Goal: Find specific page/section: Find specific page/section

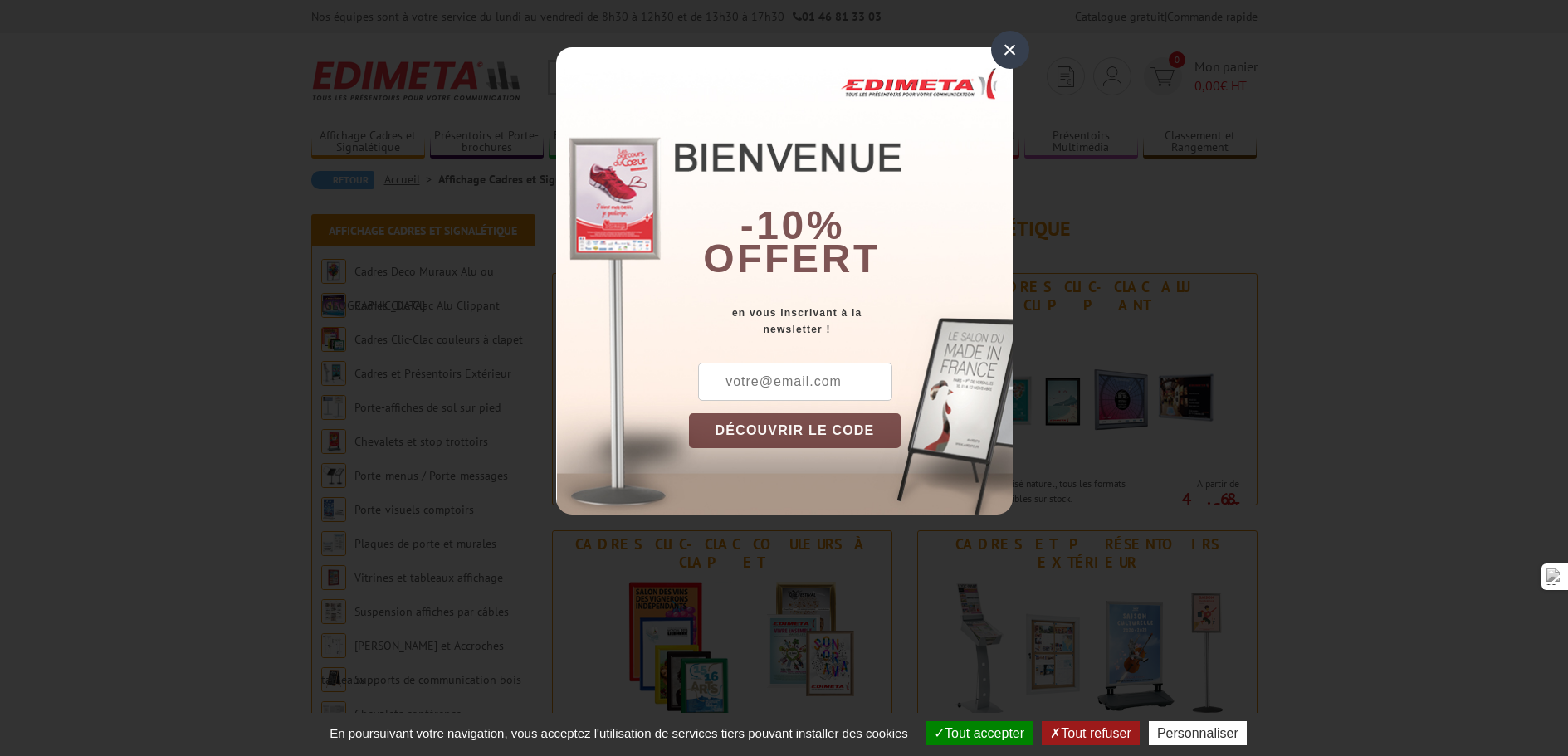
click at [1006, 43] on div "×" at bounding box center [1010, 49] width 38 height 38
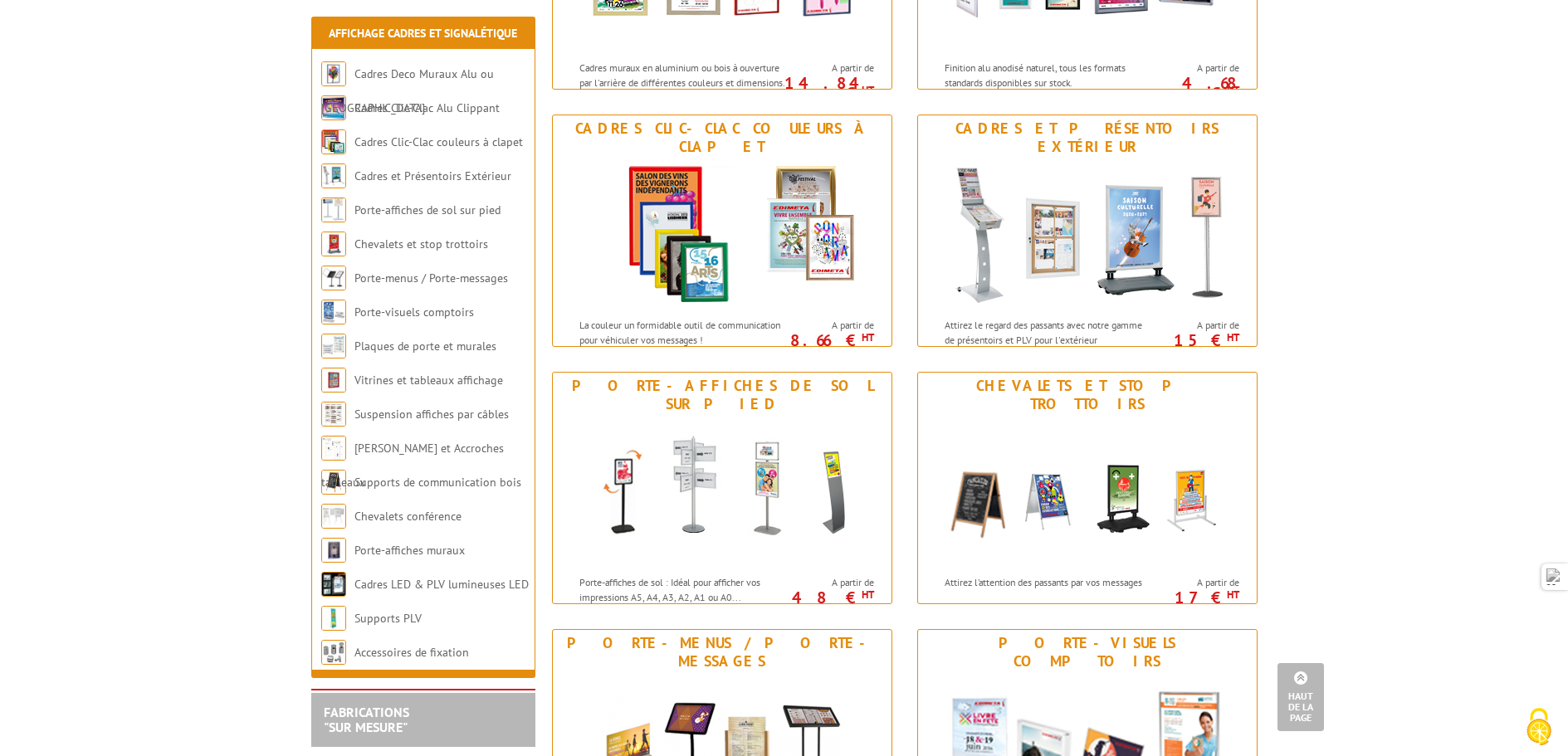
scroll to position [415, 0]
drag, startPoint x: 1086, startPoint y: 382, endPoint x: 911, endPoint y: 344, distance: 179.1
drag, startPoint x: 911, startPoint y: 344, endPoint x: 1292, endPoint y: 194, distance: 409.5
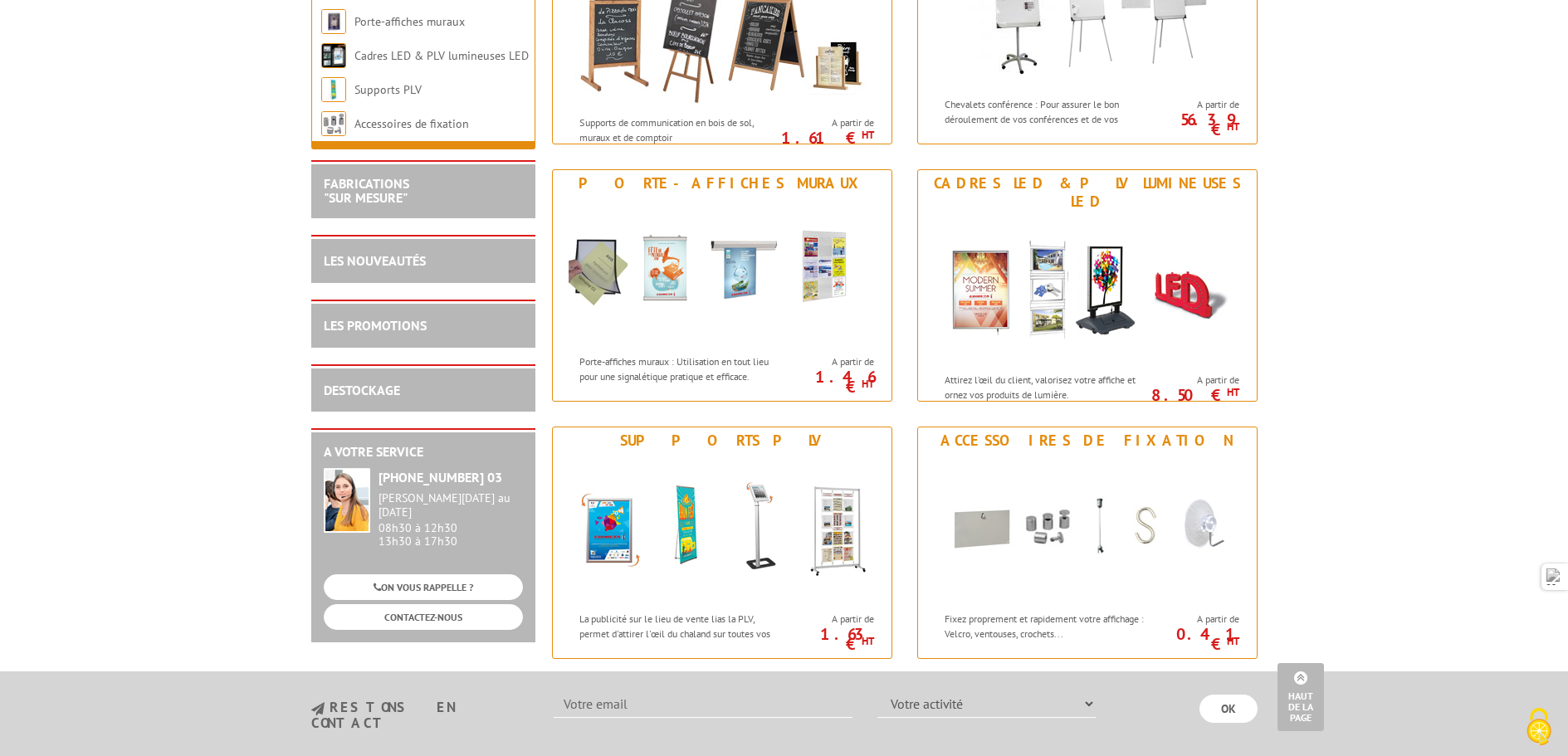
scroll to position [1910, 0]
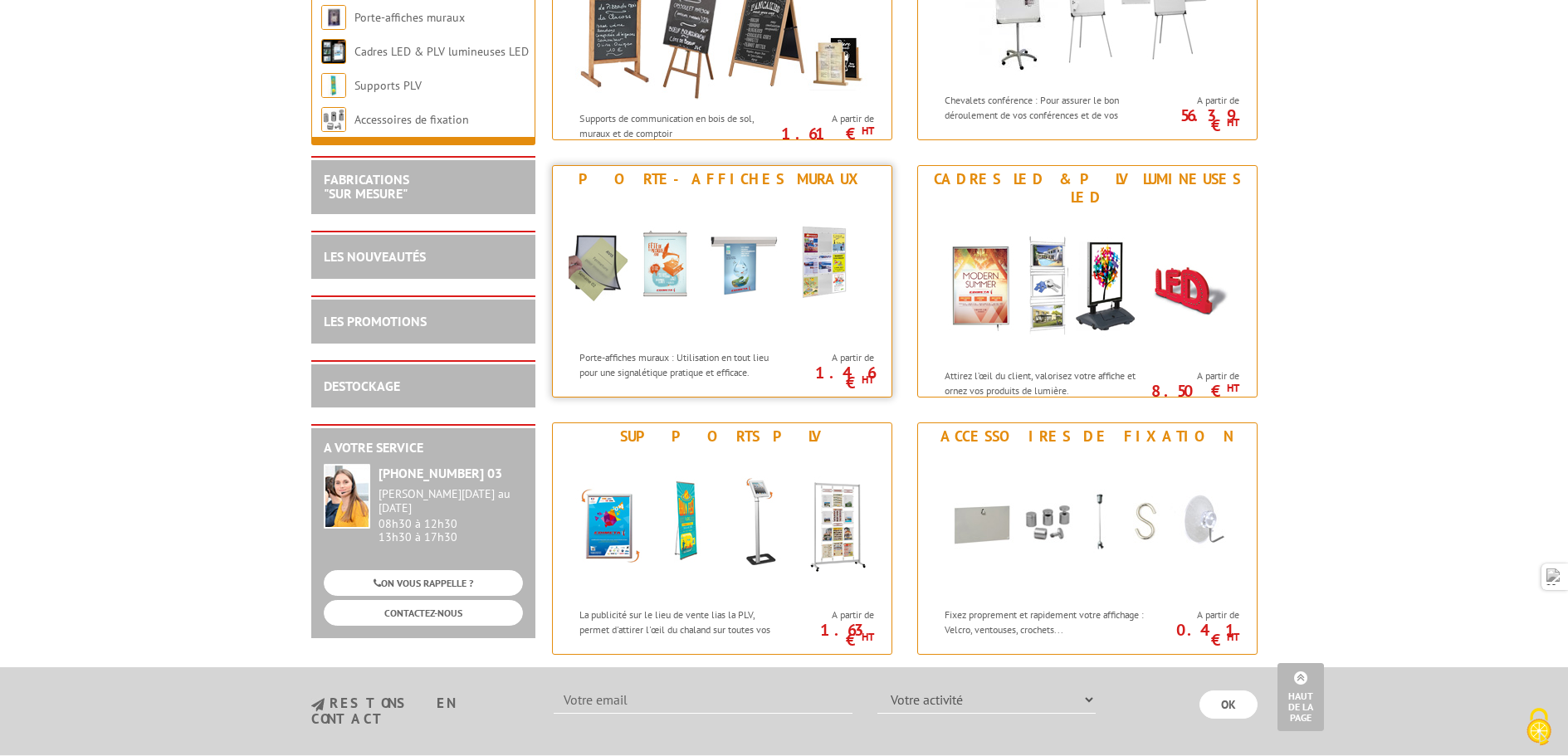
click at [706, 209] on img at bounding box center [722, 267] width 307 height 149
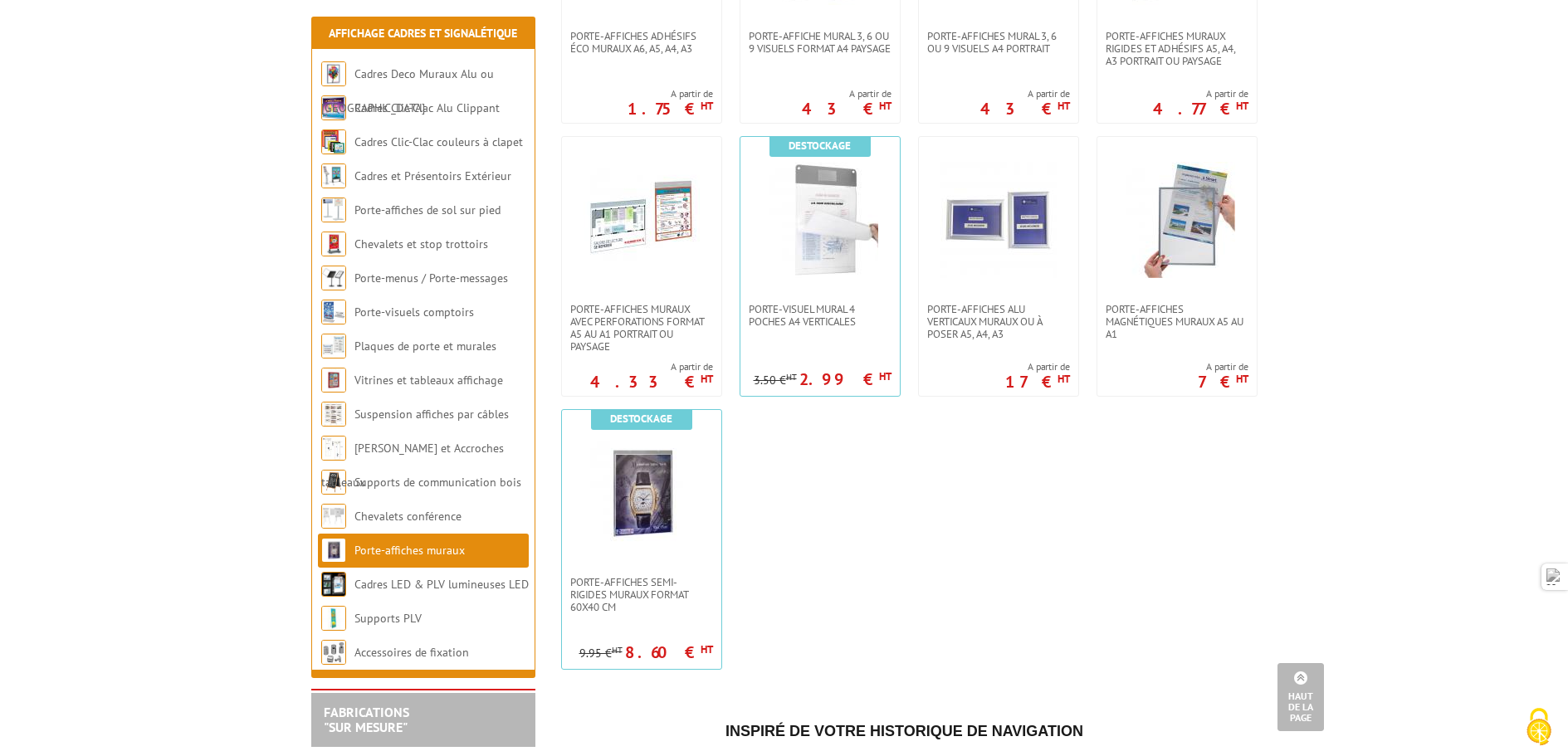
scroll to position [1329, 0]
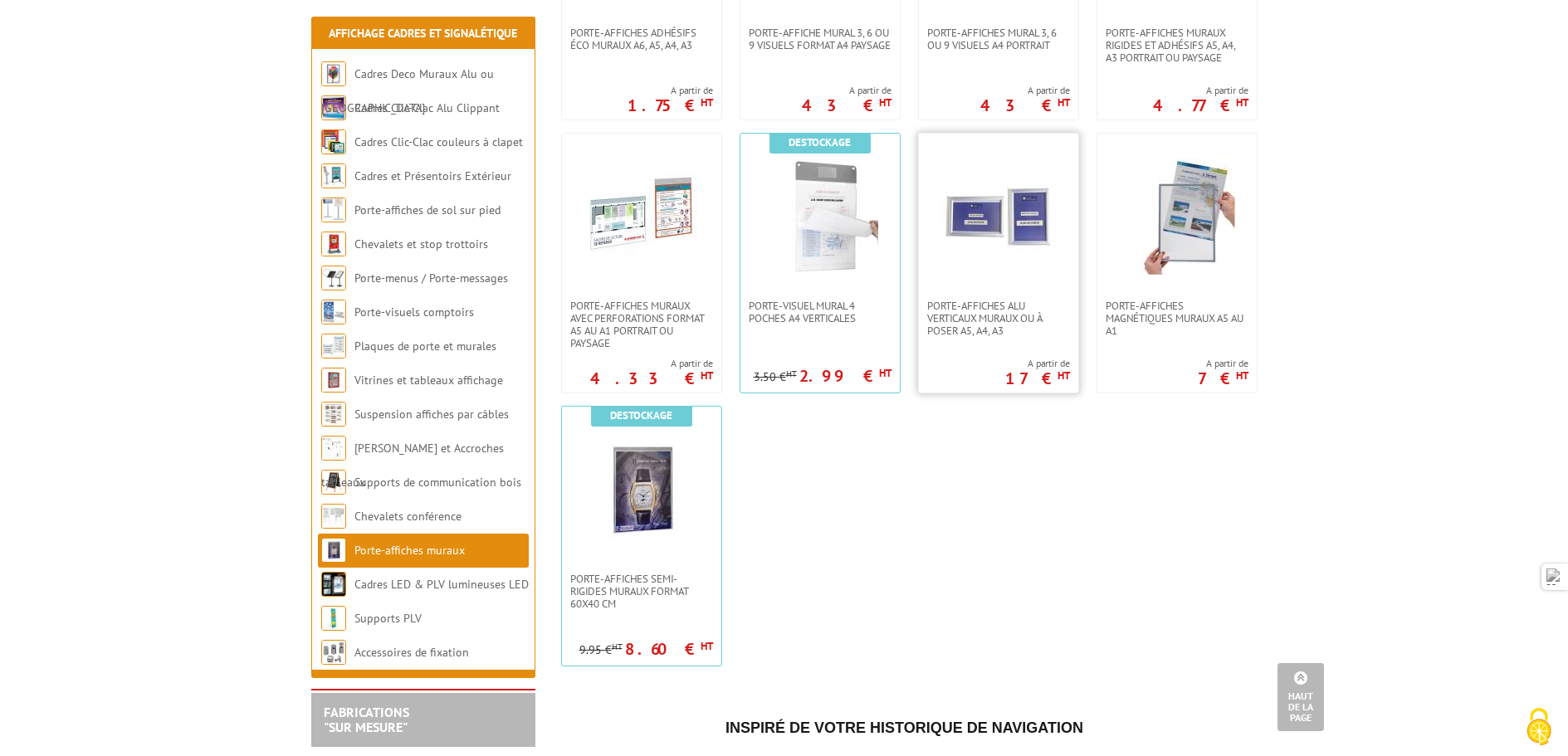
click at [977, 253] on img at bounding box center [999, 217] width 116 height 116
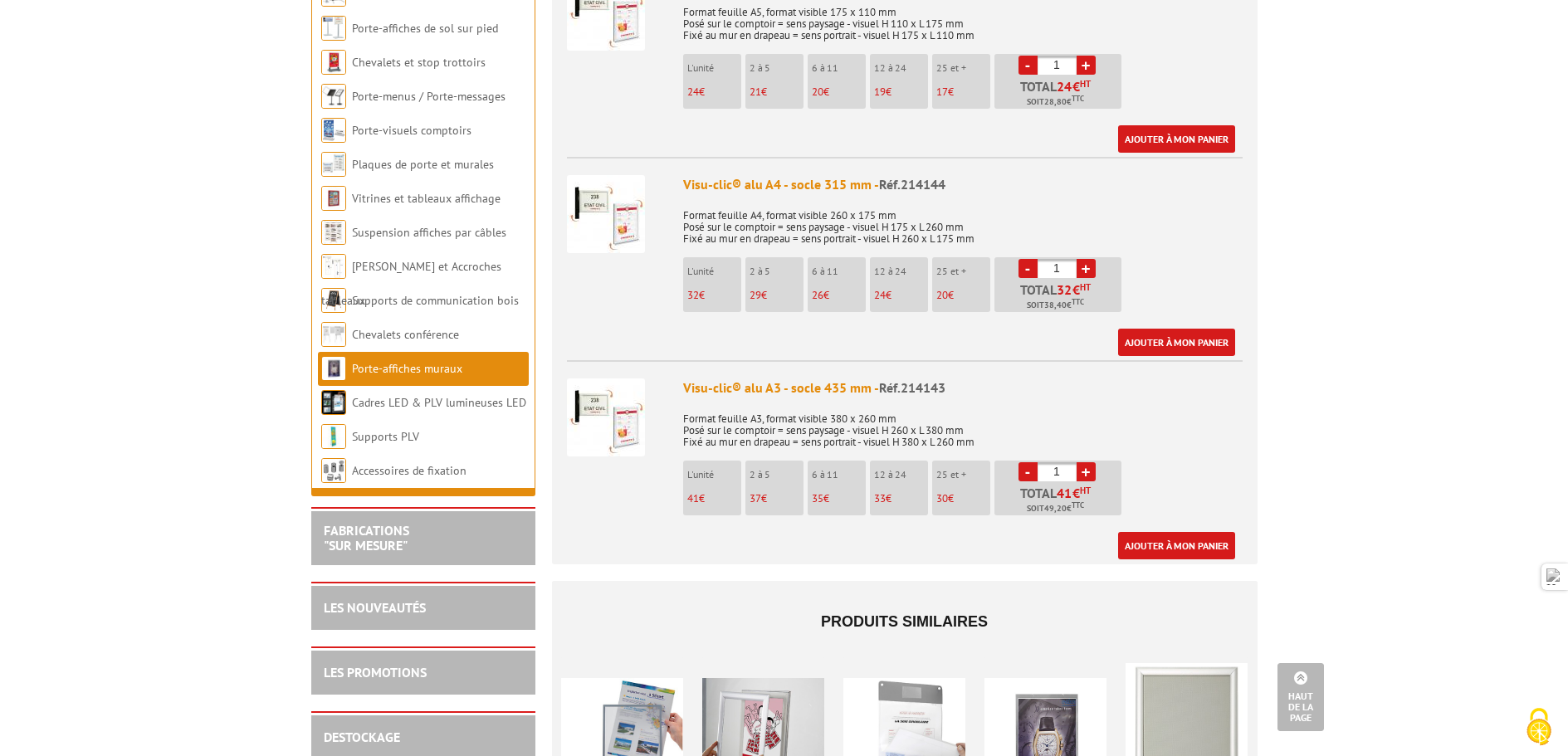
scroll to position [1245, 0]
